Goal: Entertainment & Leisure: Consume media (video, audio)

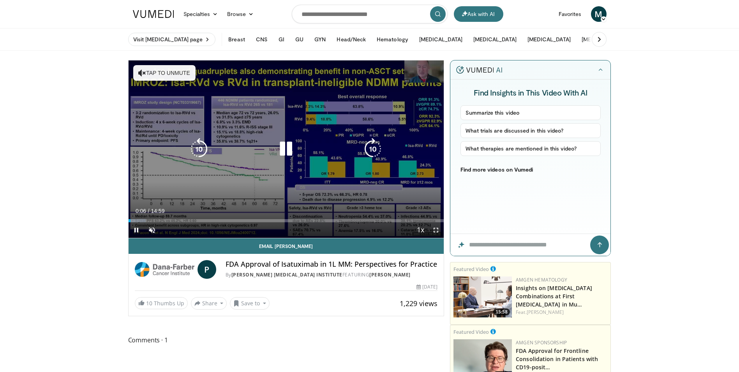
click at [185, 81] on div "10 seconds Tap to unmute" at bounding box center [287, 148] width 316 height 177
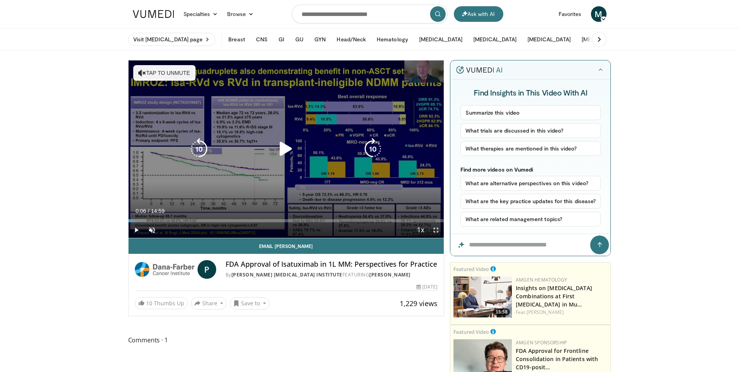
click at [184, 72] on button "Tap to unmute" at bounding box center [164, 73] width 62 height 16
click at [285, 148] on icon "Video Player" at bounding box center [286, 149] width 22 height 22
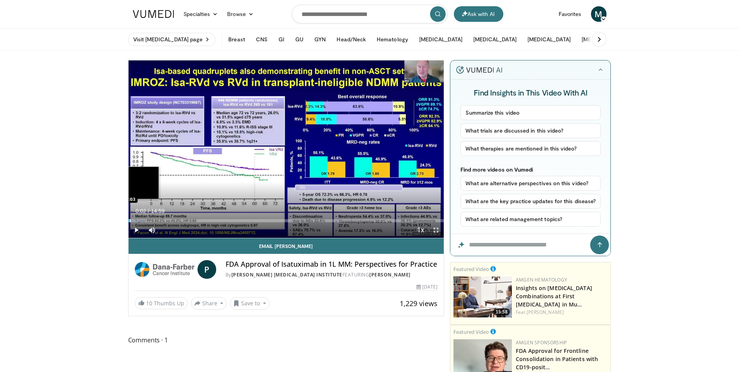
click at [130, 222] on div "Progress Bar" at bounding box center [130, 220] width 1 height 3
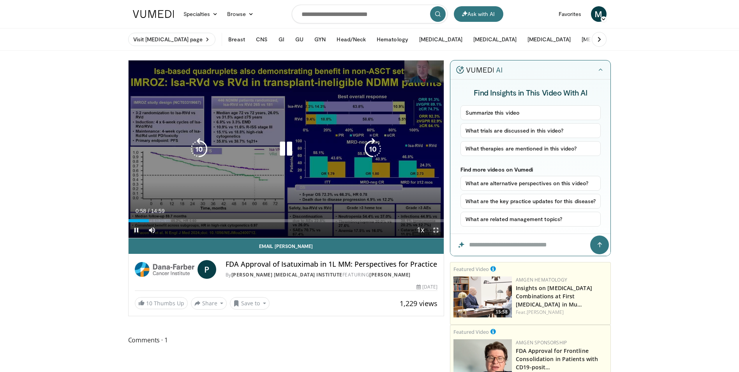
drag, startPoint x: 435, startPoint y: 231, endPoint x: 437, endPoint y: 260, distance: 28.9
click at [435, 231] on span "Video Player" at bounding box center [436, 230] width 16 height 16
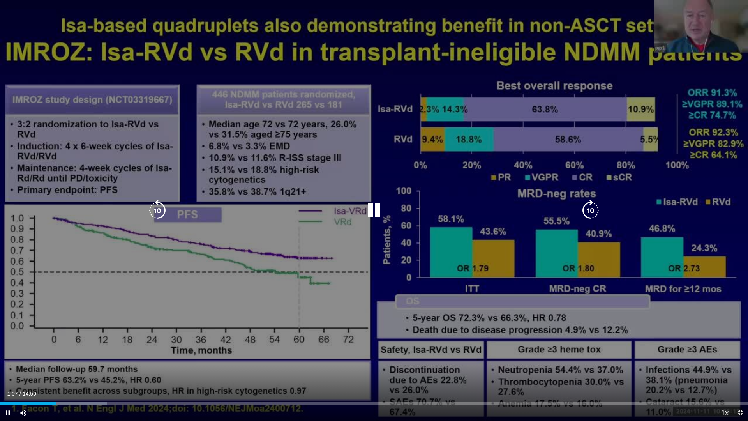
click at [380, 215] on icon "Video Player" at bounding box center [374, 210] width 22 height 22
click at [371, 216] on icon "Video Player" at bounding box center [374, 210] width 22 height 22
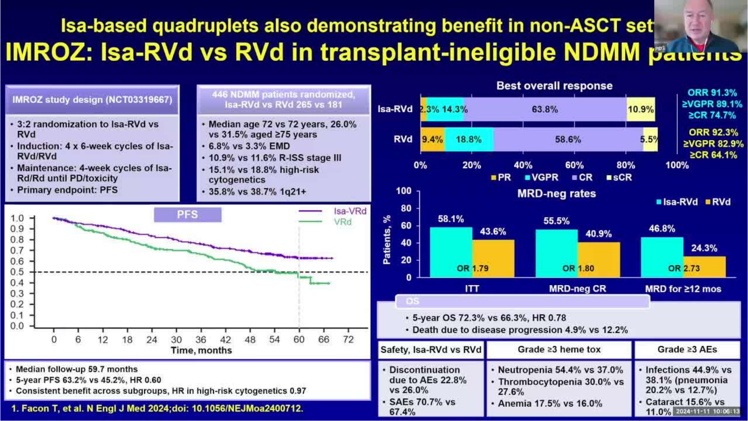
click at [371, 205] on div "10 seconds Tap to unmute" at bounding box center [374, 210] width 748 height 420
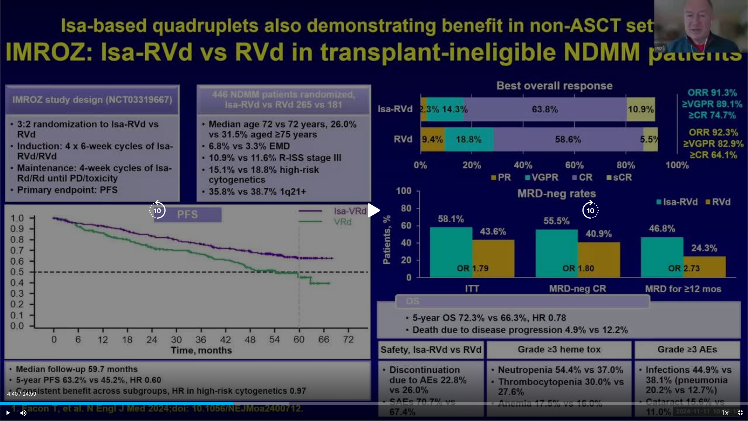
click at [362, 219] on div "10 seconds Tap to unmute" at bounding box center [374, 210] width 748 height 420
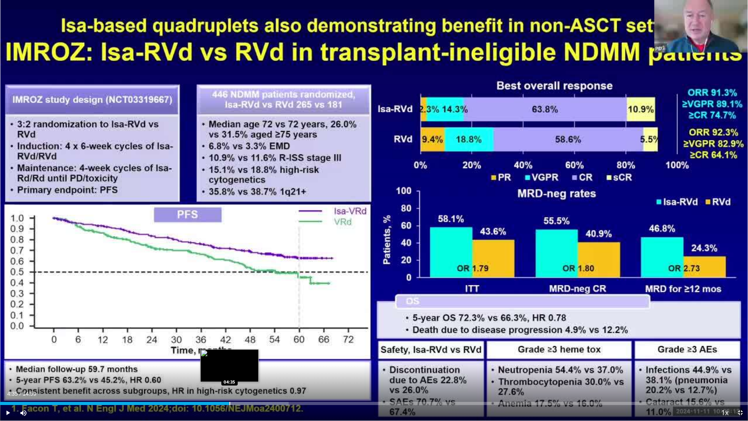
drag, startPoint x: 233, startPoint y: 404, endPoint x: 229, endPoint y: 403, distance: 4.0
click at [229, 371] on div "Loaded : 38.60% 04:35 04:35" at bounding box center [374, 403] width 748 height 3
